Goal: Transaction & Acquisition: Book appointment/travel/reservation

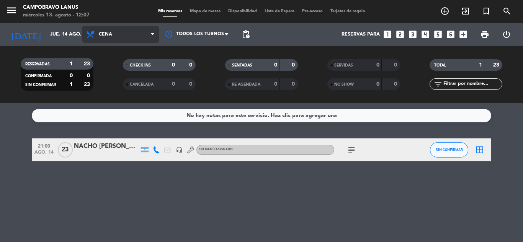
click at [105, 34] on span "Cena" at bounding box center [105, 34] width 13 height 5
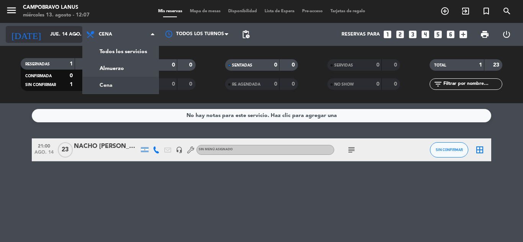
click at [67, 38] on input "jue. 14 ago." at bounding box center [78, 34] width 65 height 13
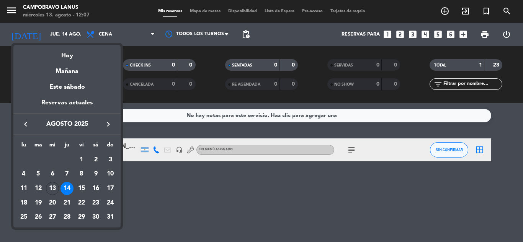
drag, startPoint x: 52, startPoint y: 189, endPoint x: 52, endPoint y: 185, distance: 3.8
click at [52, 189] on div "13" at bounding box center [52, 188] width 13 height 13
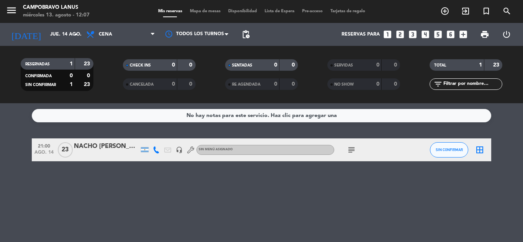
type input "mié. 13 ago."
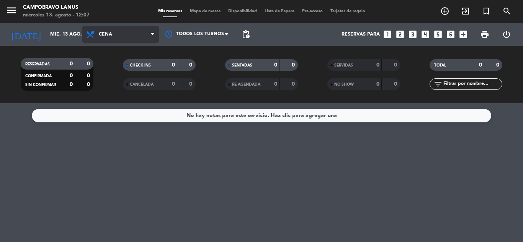
click at [129, 38] on span "Cena" at bounding box center [120, 34] width 77 height 17
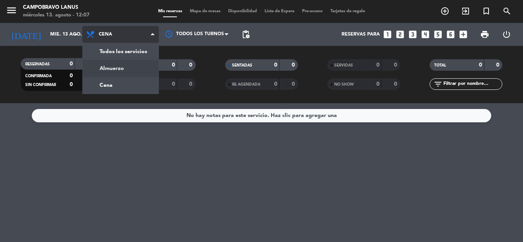
click at [122, 61] on div "menu CAMPOBRAVO Lanus miércoles 13. agosto - 12:07 Mis reservas Mapa de mesas D…" at bounding box center [261, 51] width 523 height 103
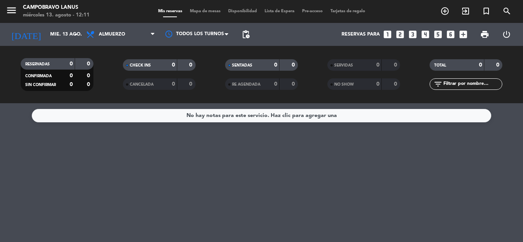
click at [410, 33] on icon "looks_3" at bounding box center [413, 34] width 10 height 10
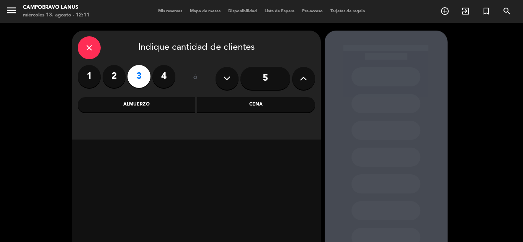
click at [250, 106] on div "Cena" at bounding box center [256, 104] width 118 height 15
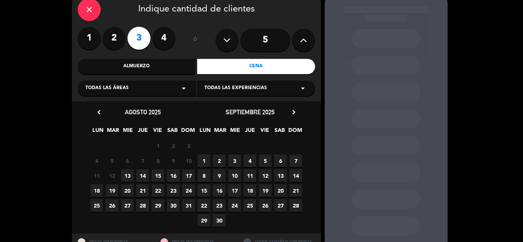
click at [130, 177] on span "13" at bounding box center [127, 176] width 13 height 13
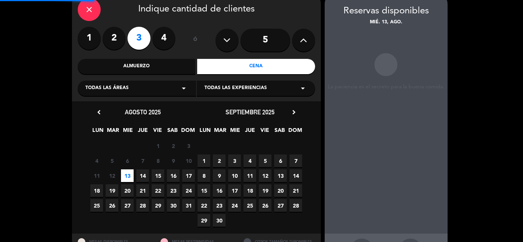
scroll to position [31, 0]
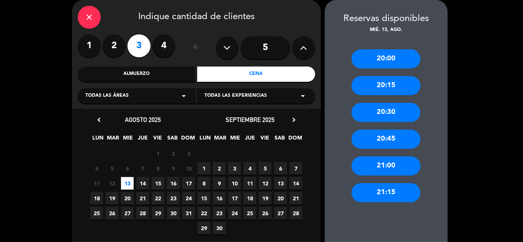
click at [387, 168] on div "21:00" at bounding box center [385, 166] width 69 height 19
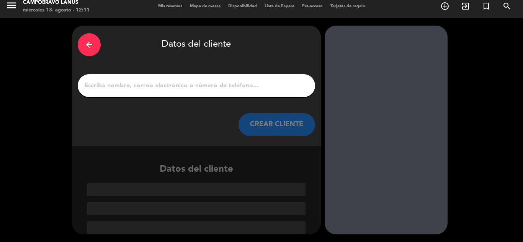
click at [163, 83] on input "1" at bounding box center [196, 85] width 226 height 11
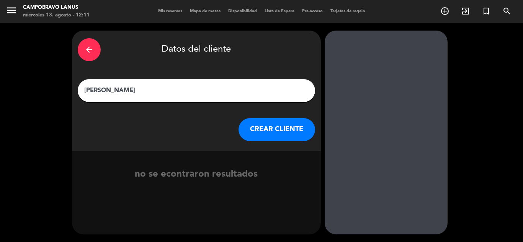
type input "[PERSON_NAME]"
click at [300, 130] on button "CREAR CLIENTE" at bounding box center [277, 129] width 77 height 23
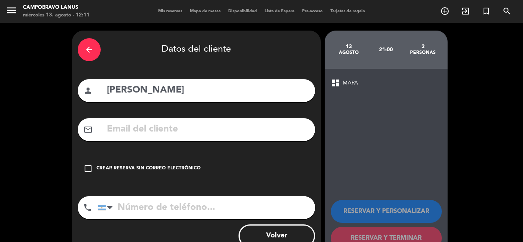
click at [153, 165] on div "Crear reserva sin correo electrónico" at bounding box center [148, 169] width 104 height 8
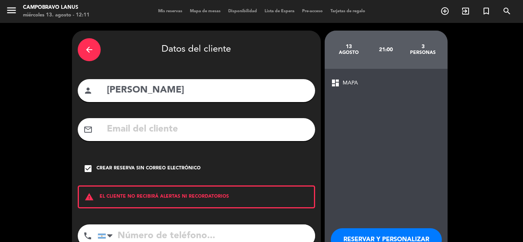
scroll to position [53, 0]
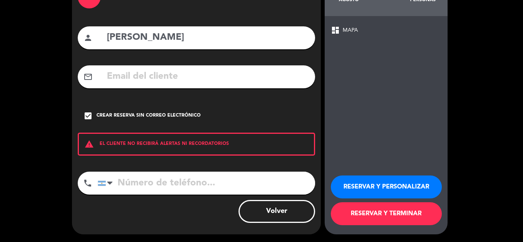
click at [154, 174] on input "tel" at bounding box center [206, 183] width 217 height 23
click at [385, 214] on button "RESERVAR Y TERMINAR" at bounding box center [386, 214] width 111 height 23
